Goal: Information Seeking & Learning: Learn about a topic

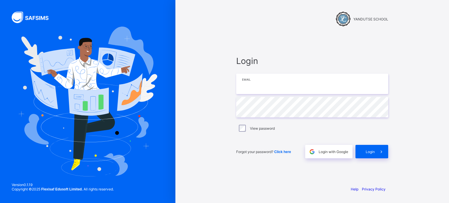
click at [261, 91] on input "email" at bounding box center [312, 84] width 152 height 20
type input "**********"
click at [374, 159] on div "**********" at bounding box center [312, 107] width 164 height 148
click at [373, 153] on span "Login" at bounding box center [370, 152] width 9 height 4
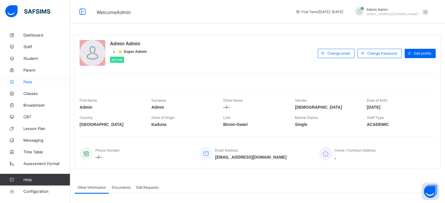
click at [28, 82] on span "Fees" at bounding box center [46, 82] width 47 height 5
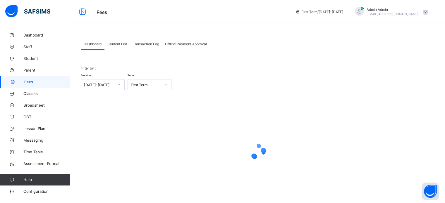
click at [142, 44] on span "Transaction Log" at bounding box center [146, 44] width 26 height 4
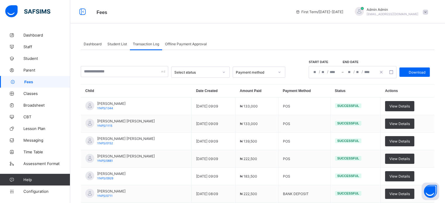
click at [116, 45] on span "Student List" at bounding box center [117, 44] width 20 height 4
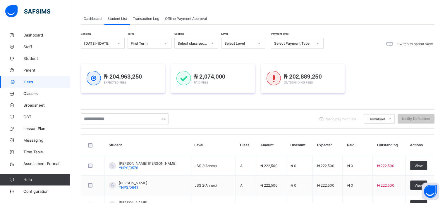
scroll to position [50, 0]
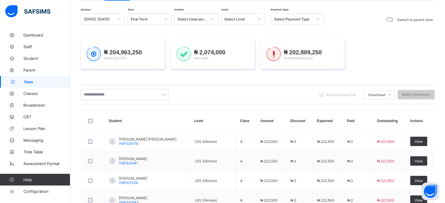
click at [254, 67] on div "₦ 204,963,250 Expected Fees ₦ 2,074,000 Paid Fees ₦ 202,889,250 Outstanding Fees" at bounding box center [257, 54] width 353 height 47
click at [254, 67] on div "Session [DATE]-[DATE] Term First Term Section Select class section Level Select…" at bounding box center [257, 183] width 353 height 341
click at [255, 24] on div at bounding box center [259, 18] width 10 height 9
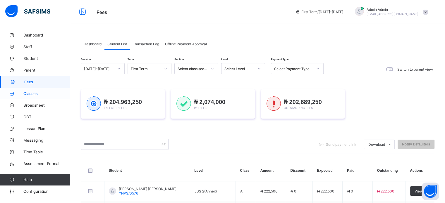
click at [25, 96] on link "Classes" at bounding box center [35, 94] width 70 height 12
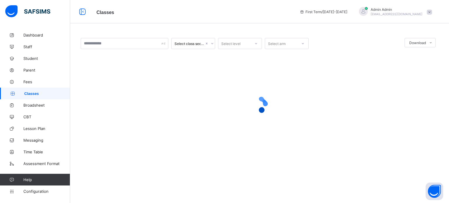
click at [26, 95] on span "Classes" at bounding box center [47, 93] width 46 height 4
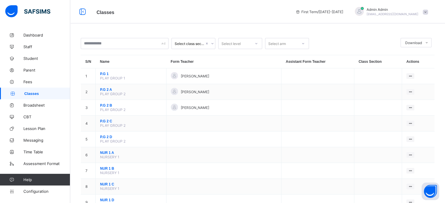
click at [239, 39] on div "Select level" at bounding box center [240, 43] width 44 height 11
click at [233, 92] on div "SSS 1" at bounding box center [239, 92] width 43 height 9
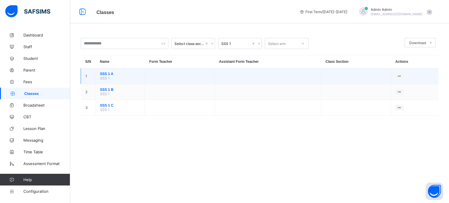
click at [106, 75] on span "SSS 1 A" at bounding box center [120, 74] width 40 height 4
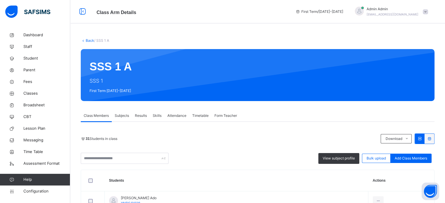
click at [87, 39] on link "Back" at bounding box center [90, 40] width 8 height 4
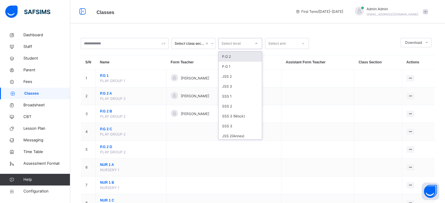
click at [233, 45] on div "Select level" at bounding box center [230, 43] width 19 height 11
click at [231, 96] on div "SSS 1" at bounding box center [239, 96] width 43 height 10
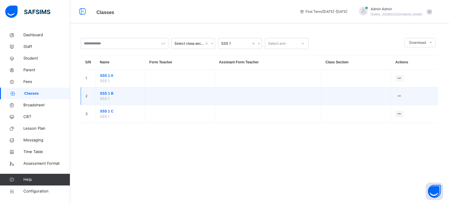
click at [106, 93] on span "SSS 1 B" at bounding box center [120, 93] width 40 height 5
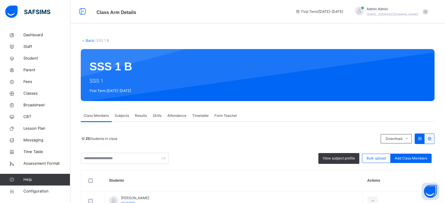
click at [87, 40] on link "Back" at bounding box center [90, 40] width 8 height 4
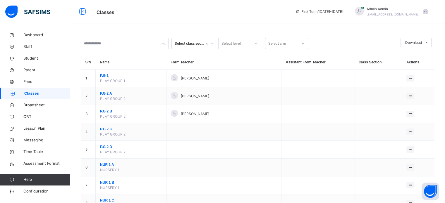
click at [240, 46] on div "Select level" at bounding box center [230, 43] width 19 height 11
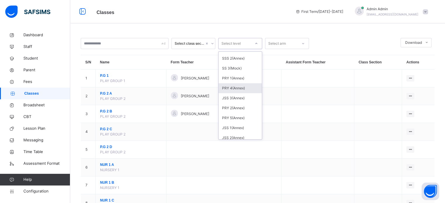
scroll to position [58, 0]
click at [233, 44] on div "Select level" at bounding box center [230, 43] width 19 height 11
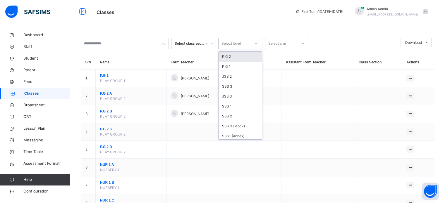
click at [231, 48] on div "Select level" at bounding box center [240, 43] width 44 height 11
click at [224, 105] on div "SSS 1" at bounding box center [239, 106] width 43 height 10
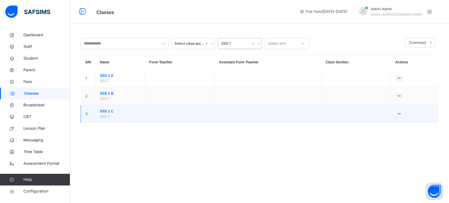
click at [101, 110] on span "SSS 1 C" at bounding box center [120, 111] width 40 height 5
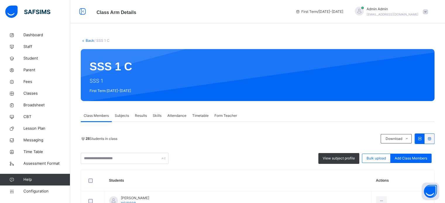
click at [89, 41] on link "Back" at bounding box center [90, 40] width 8 height 4
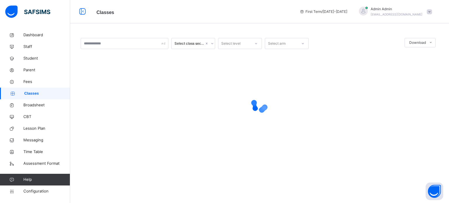
click at [236, 44] on div "Select level" at bounding box center [230, 43] width 19 height 11
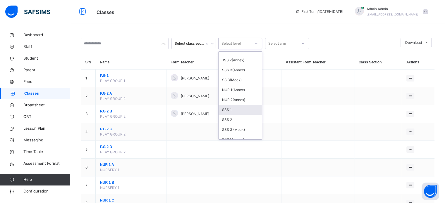
scroll to position [205, 0]
click at [238, 111] on div "SSS 1(Annex)" at bounding box center [239, 111] width 43 height 10
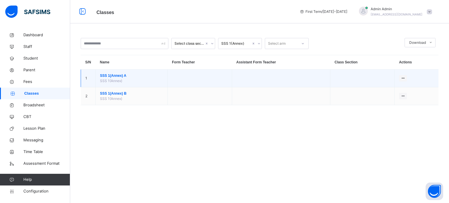
click at [115, 76] on span "SSS 1(Annex) A" at bounding box center [131, 75] width 63 height 5
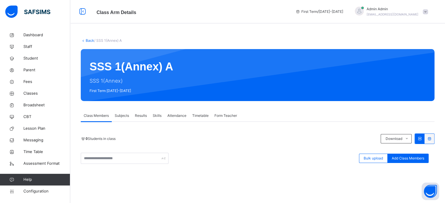
click at [89, 40] on link "Back" at bounding box center [90, 40] width 8 height 4
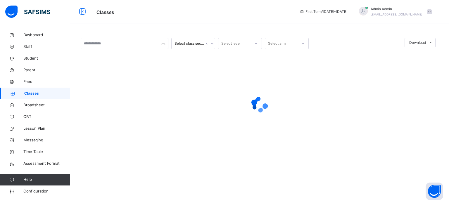
click at [240, 42] on div "Select level" at bounding box center [234, 43] width 32 height 9
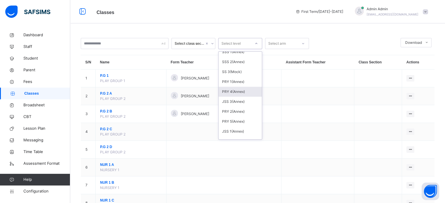
scroll to position [55, 0]
click at [234, 81] on div "SSS 1(Annex)" at bounding box center [239, 81] width 43 height 10
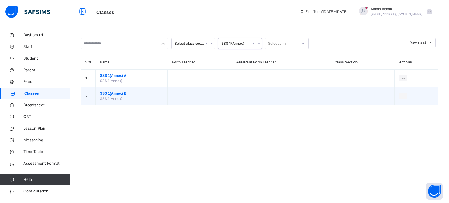
click at [116, 93] on span "SSS 1(Annex) B" at bounding box center [131, 93] width 63 height 5
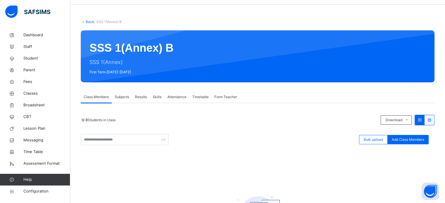
scroll to position [29, 0]
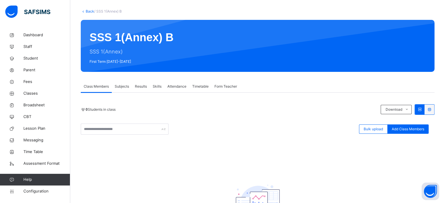
click at [90, 10] on link "Back" at bounding box center [90, 11] width 8 height 4
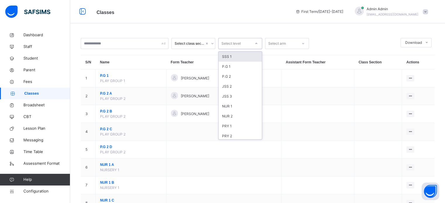
click at [244, 44] on div "Select level" at bounding box center [234, 43] width 32 height 9
click at [239, 44] on div "Select level" at bounding box center [230, 43] width 19 height 11
click at [240, 44] on div "Select level" at bounding box center [230, 43] width 19 height 11
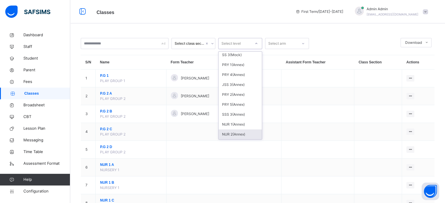
scroll to position [201, 0]
click at [237, 113] on div "PRY 5(Annex)" at bounding box center [239, 114] width 43 height 10
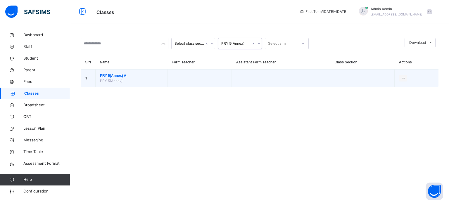
click at [113, 74] on span "PRY 5(Annex) A" at bounding box center [131, 75] width 63 height 5
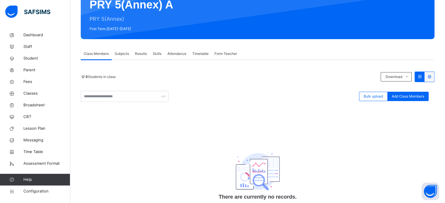
scroll to position [34, 0]
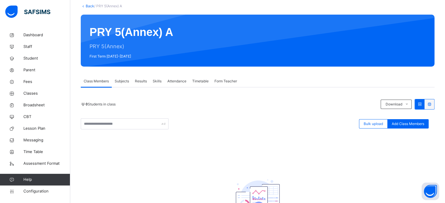
click at [89, 6] on link "Back" at bounding box center [90, 6] width 8 height 4
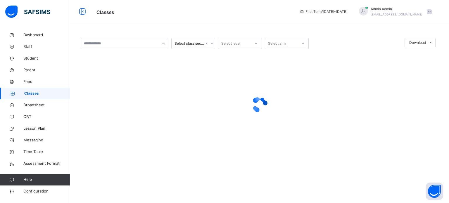
click at [242, 43] on div "Select level" at bounding box center [234, 43] width 32 height 9
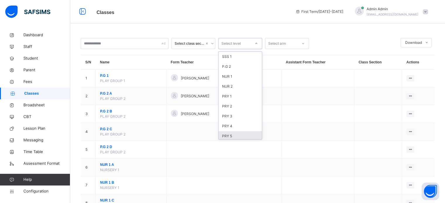
click at [232, 134] on div "PRY 5" at bounding box center [239, 136] width 43 height 10
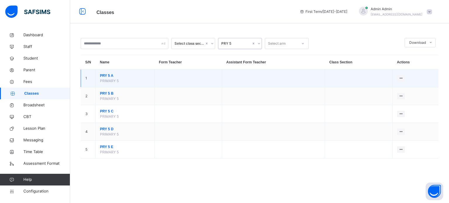
click at [108, 75] on span "PRY 5 A" at bounding box center [125, 75] width 50 height 5
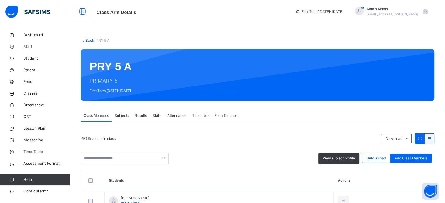
click at [89, 41] on link "Back" at bounding box center [90, 40] width 8 height 4
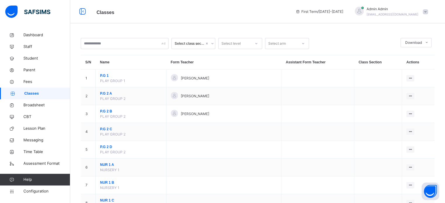
click at [246, 44] on div "Select level" at bounding box center [234, 43] width 32 height 9
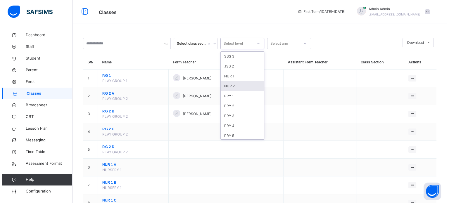
scroll to position [29, 0]
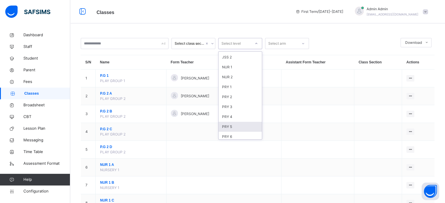
click at [229, 126] on div "PRY 5" at bounding box center [239, 127] width 43 height 10
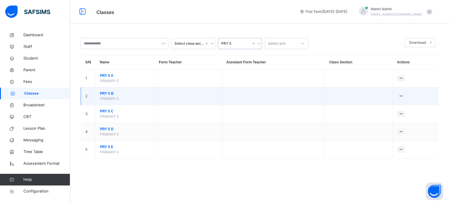
click at [109, 93] on span "PRY 5 B" at bounding box center [125, 93] width 50 height 5
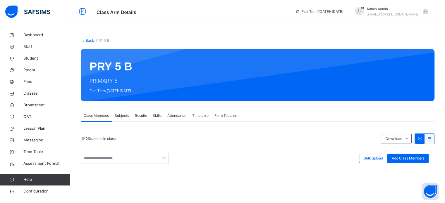
click at [88, 41] on link "Back" at bounding box center [90, 40] width 8 height 4
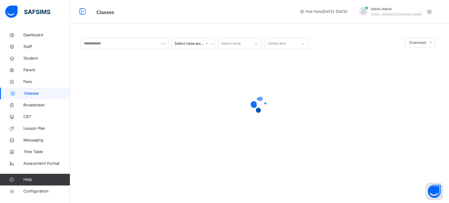
click at [234, 44] on div "Select level" at bounding box center [230, 43] width 19 height 11
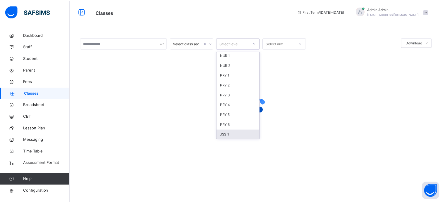
scroll to position [29, 0]
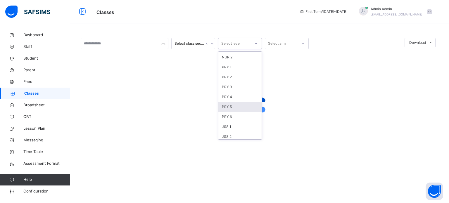
click at [231, 108] on div "PRY 5" at bounding box center [239, 107] width 43 height 10
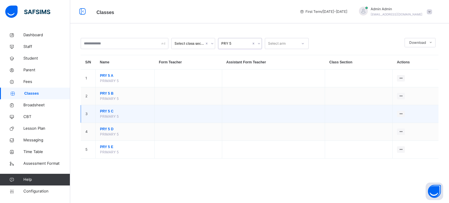
click at [106, 110] on span "PRY 5 C" at bounding box center [125, 111] width 50 height 5
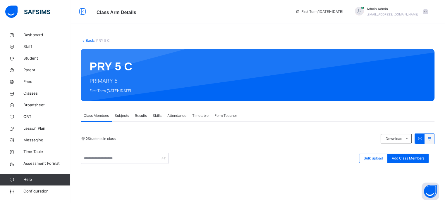
click at [88, 41] on link "Back" at bounding box center [90, 40] width 8 height 4
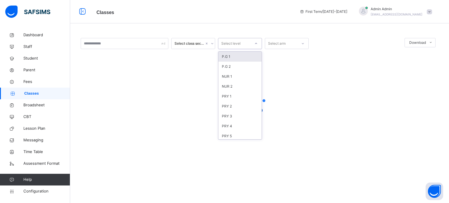
click at [238, 43] on div "Select level" at bounding box center [230, 43] width 19 height 11
click at [229, 127] on div "PRY 4" at bounding box center [239, 126] width 43 height 10
click at [243, 44] on div "PRY 4" at bounding box center [236, 43] width 30 height 5
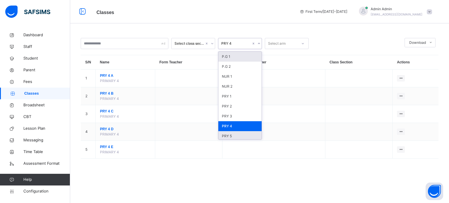
click at [229, 134] on div "PRY 5" at bounding box center [239, 136] width 43 height 10
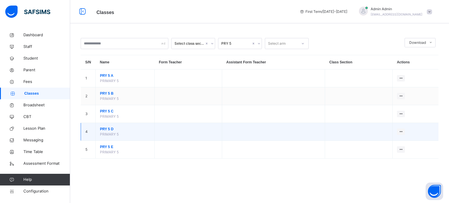
click at [109, 128] on span "PRY 5 D" at bounding box center [125, 129] width 50 height 5
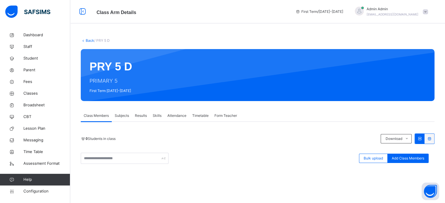
click at [87, 40] on link "Back" at bounding box center [90, 40] width 8 height 4
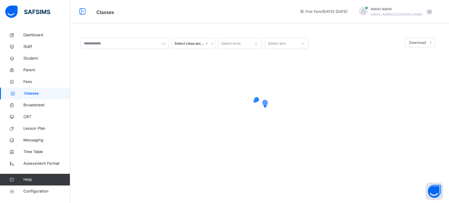
click at [243, 44] on div "Select level" at bounding box center [234, 43] width 32 height 9
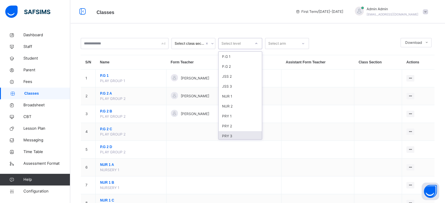
click at [236, 135] on div "PRY 3" at bounding box center [239, 136] width 43 height 10
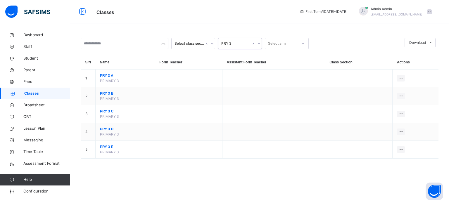
click at [249, 49] on div "Select class section option PRY 3, selected. 0 results available. Select is foc…" at bounding box center [260, 98] width 358 height 121
click at [246, 44] on div "PRY 3" at bounding box center [236, 43] width 30 height 5
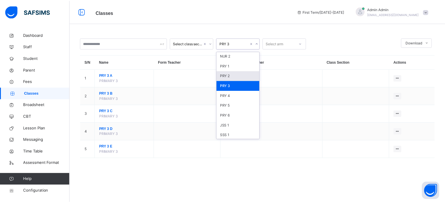
scroll to position [58, 0]
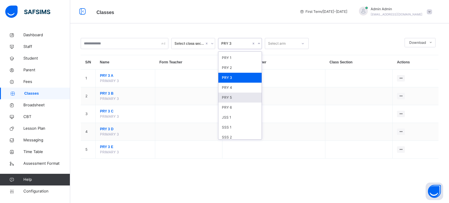
click at [240, 96] on div "PRY 5" at bounding box center [239, 98] width 43 height 10
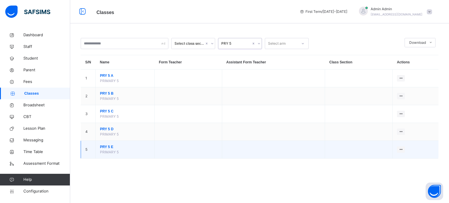
click at [106, 147] on span "PRY 5 E" at bounding box center [125, 146] width 50 height 5
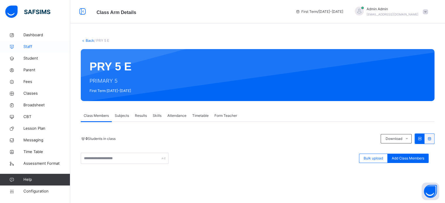
click at [30, 42] on link "Staff" at bounding box center [35, 47] width 70 height 12
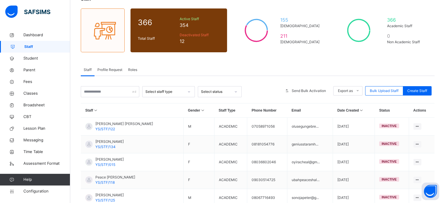
scroll to position [58, 0]
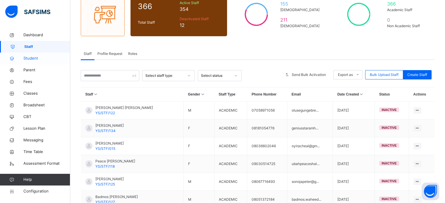
click at [30, 59] on span "Student" at bounding box center [46, 59] width 47 height 6
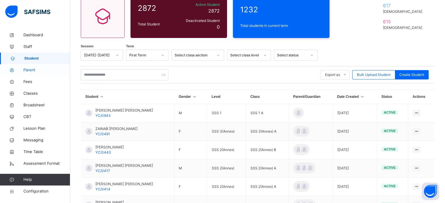
scroll to position [58, 0]
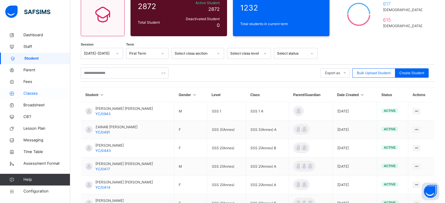
click at [32, 94] on span "Classes" at bounding box center [46, 94] width 47 height 6
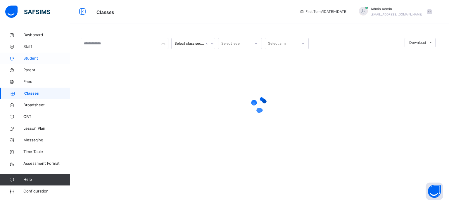
click at [27, 62] on link "Student" at bounding box center [35, 59] width 70 height 12
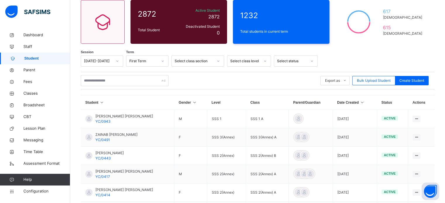
scroll to position [58, 0]
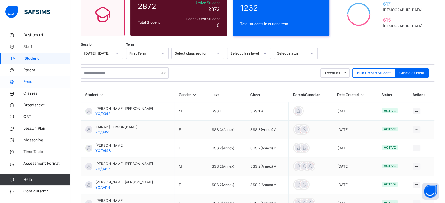
click at [25, 83] on span "Fees" at bounding box center [46, 82] width 47 height 6
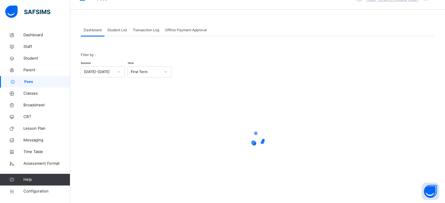
scroll to position [13, 0]
click at [23, 58] on span "Student" at bounding box center [46, 59] width 47 height 6
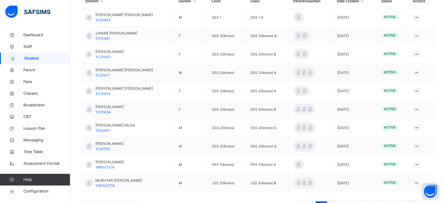
scroll to position [160, 0]
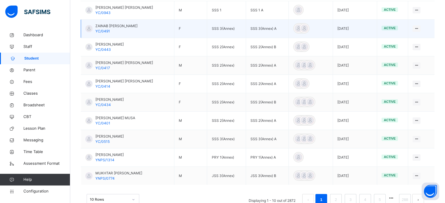
click at [118, 25] on span "ZAINAB [PERSON_NAME]" at bounding box center [116, 25] width 42 height 5
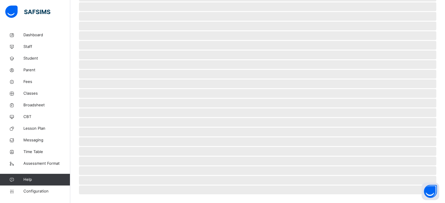
scroll to position [119, 0]
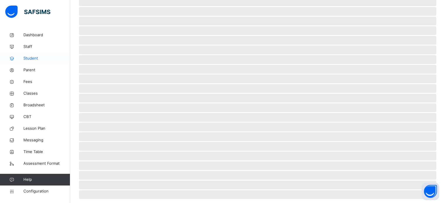
click at [25, 60] on span "Student" at bounding box center [46, 59] width 47 height 6
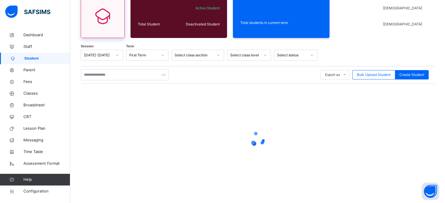
scroll to position [119, 0]
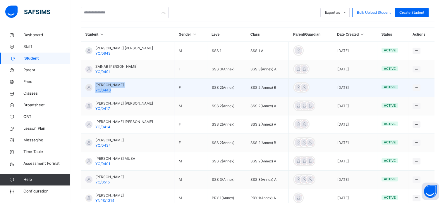
drag, startPoint x: 114, startPoint y: 91, endPoint x: 92, endPoint y: 89, distance: 22.0
click at [92, 89] on div "[PERSON_NAME] YC/0443" at bounding box center [104, 87] width 38 height 11
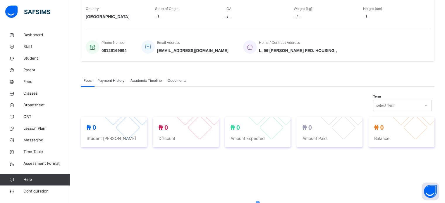
scroll to position [119, 0]
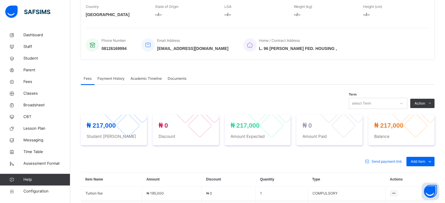
click at [119, 78] on span "Payment History" at bounding box center [110, 78] width 27 height 5
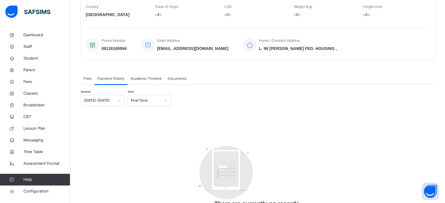
scroll to position [147, 0]
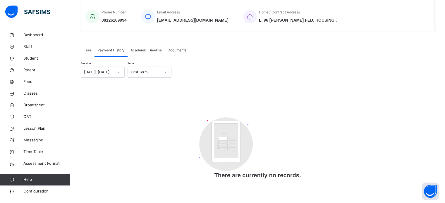
click at [84, 48] on span "Fees" at bounding box center [88, 50] width 8 height 5
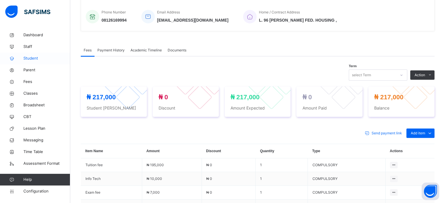
click at [29, 60] on span "Student" at bounding box center [46, 59] width 47 height 6
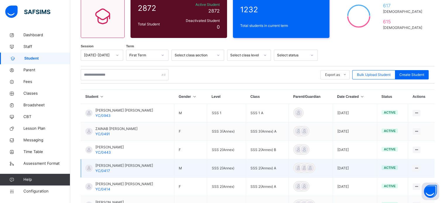
scroll to position [147, 0]
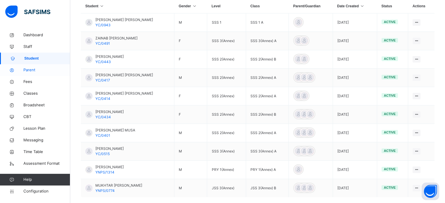
click at [24, 70] on span "Parent" at bounding box center [46, 70] width 47 height 6
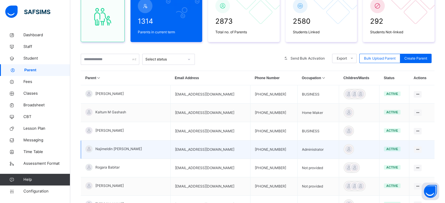
scroll to position [29, 0]
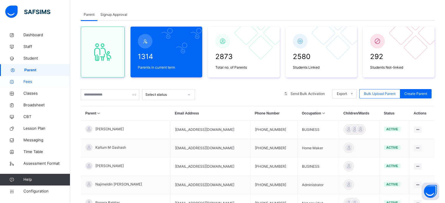
click at [23, 84] on span "Fees" at bounding box center [46, 82] width 47 height 6
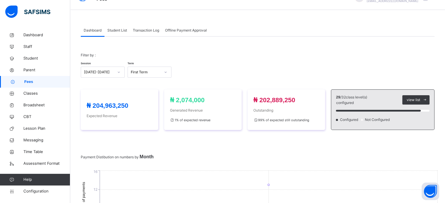
scroll to position [29, 0]
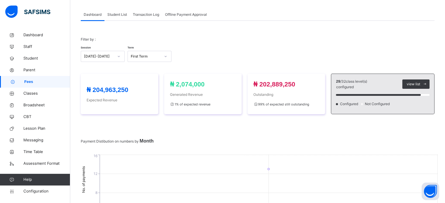
click at [124, 11] on div "Student List" at bounding box center [116, 15] width 25 height 12
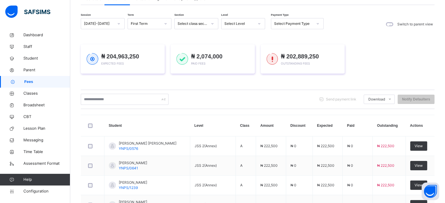
scroll to position [58, 0]
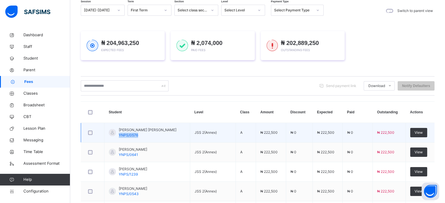
drag, startPoint x: 140, startPoint y: 135, endPoint x: 117, endPoint y: 135, distance: 23.4
click at [117, 135] on div "[PERSON_NAME] [PERSON_NAME] YNPS/0576" at bounding box center [143, 132] width 68 height 11
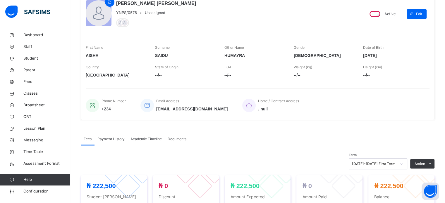
click at [130, 12] on span "YNPS/0576" at bounding box center [126, 13] width 21 height 6
click at [124, 12] on span "YNPS/0576" at bounding box center [126, 13] width 21 height 6
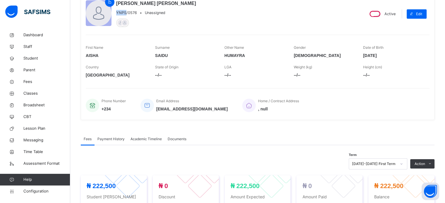
click at [124, 12] on span "YNPS/0576" at bounding box center [126, 13] width 21 height 6
click at [127, 11] on span "YNPS/0576" at bounding box center [126, 13] width 21 height 6
drag, startPoint x: 136, startPoint y: 12, endPoint x: 116, endPoint y: 10, distance: 20.1
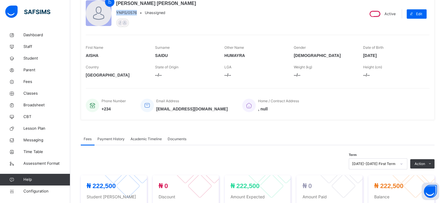
click at [115, 11] on div "[PERSON_NAME] [PERSON_NAME] YNPS/0576 • Unassigned" at bounding box center [222, 14] width 273 height 28
click at [122, 11] on span "YNPS/0576" at bounding box center [126, 13] width 21 height 6
copy span "YNPS/0576"
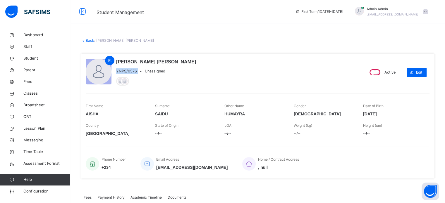
click at [89, 42] on link "Back" at bounding box center [90, 40] width 8 height 4
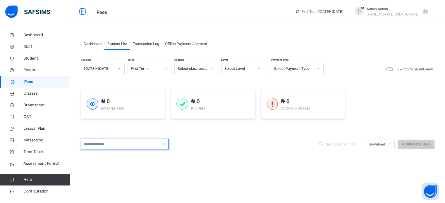
click at [107, 144] on input "text" at bounding box center [125, 144] width 88 height 11
paste input "*********"
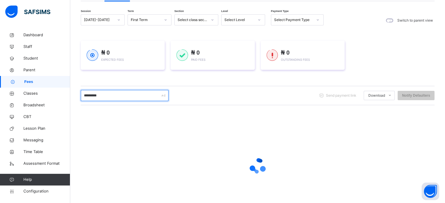
scroll to position [17, 0]
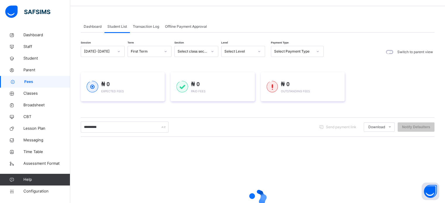
click at [256, 51] on div at bounding box center [259, 51] width 10 height 9
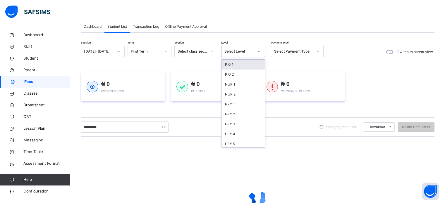
click at [257, 51] on icon at bounding box center [259, 52] width 4 height 6
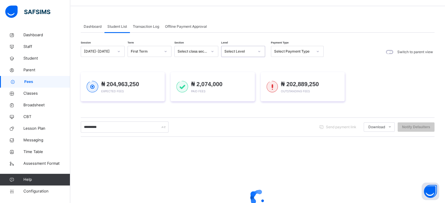
click at [256, 51] on div at bounding box center [259, 51] width 10 height 9
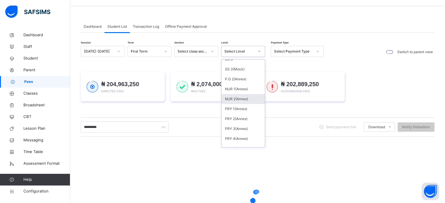
scroll to position [240, 0]
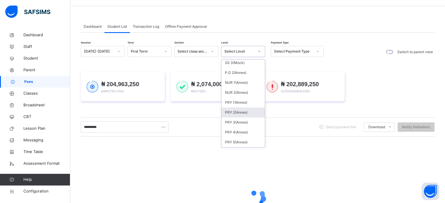
click at [244, 115] on div "PRY 2(Annex)" at bounding box center [242, 113] width 43 height 10
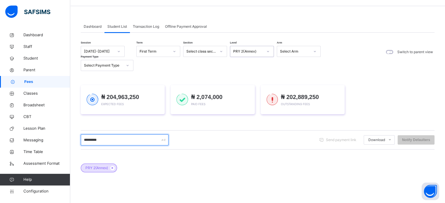
click at [109, 139] on input "*********" at bounding box center [125, 139] width 88 height 11
type input "*"
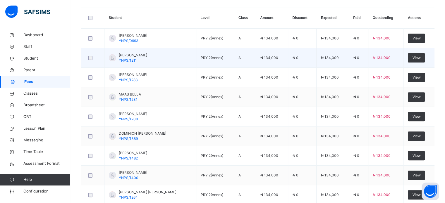
scroll to position [109, 0]
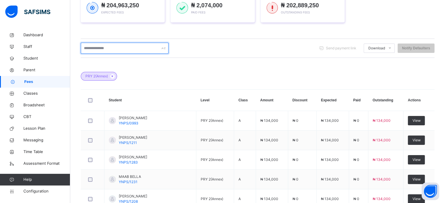
click at [103, 47] on input "text" at bounding box center [125, 48] width 88 height 11
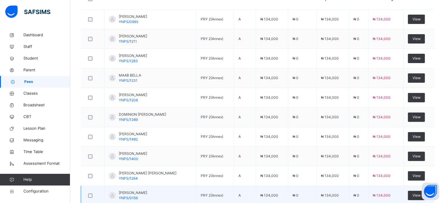
scroll to position [247, 0]
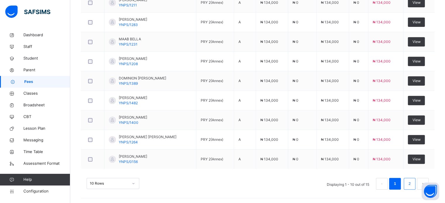
click at [412, 183] on link "2" at bounding box center [409, 184] width 6 height 8
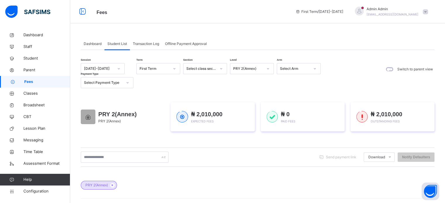
scroll to position [146, 0]
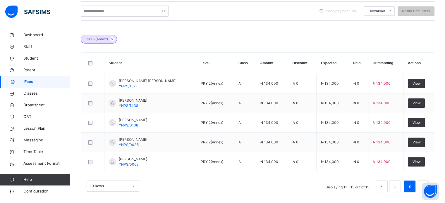
click at [112, 38] on icon at bounding box center [112, 39] width 5 height 4
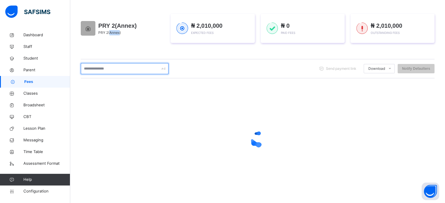
click at [130, 70] on input "text" at bounding box center [125, 68] width 88 height 11
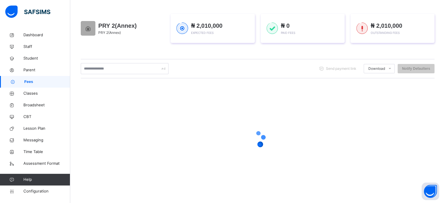
click at [189, 89] on div at bounding box center [257, 139] width 353 height 111
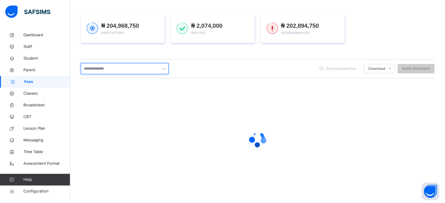
click at [120, 69] on input "text" at bounding box center [125, 68] width 88 height 11
type input "*"
click at [139, 68] on input "text" at bounding box center [125, 68] width 88 height 11
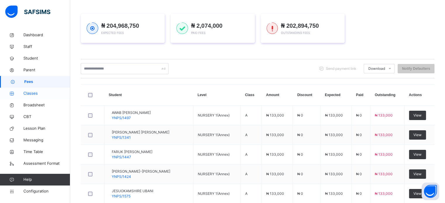
drag, startPoint x: 34, startPoint y: 93, endPoint x: 63, endPoint y: 94, distance: 29.0
click at [34, 93] on span "Classes" at bounding box center [46, 94] width 47 height 6
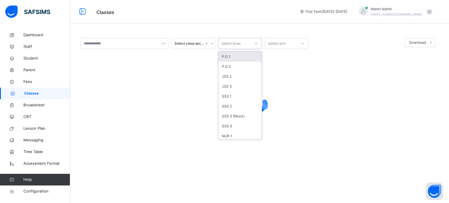
click at [254, 41] on div at bounding box center [256, 43] width 10 height 9
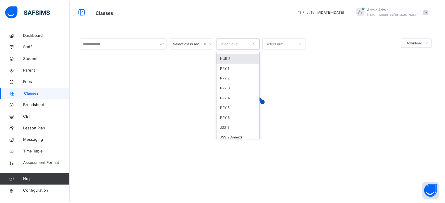
scroll to position [117, 0]
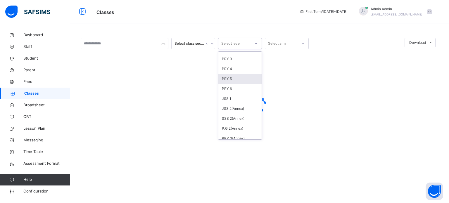
click at [239, 79] on div "PRY 5" at bounding box center [239, 79] width 43 height 10
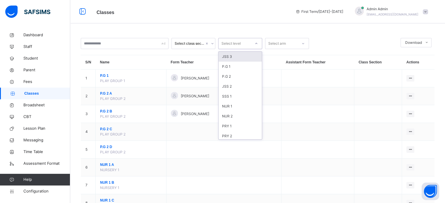
click at [251, 42] on div at bounding box center [256, 43] width 11 height 11
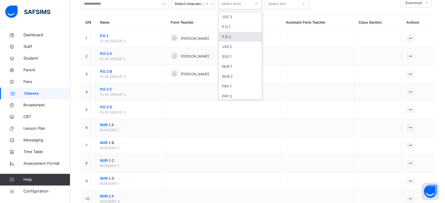
scroll to position [5, 0]
